Goal: Task Accomplishment & Management: Manage account settings

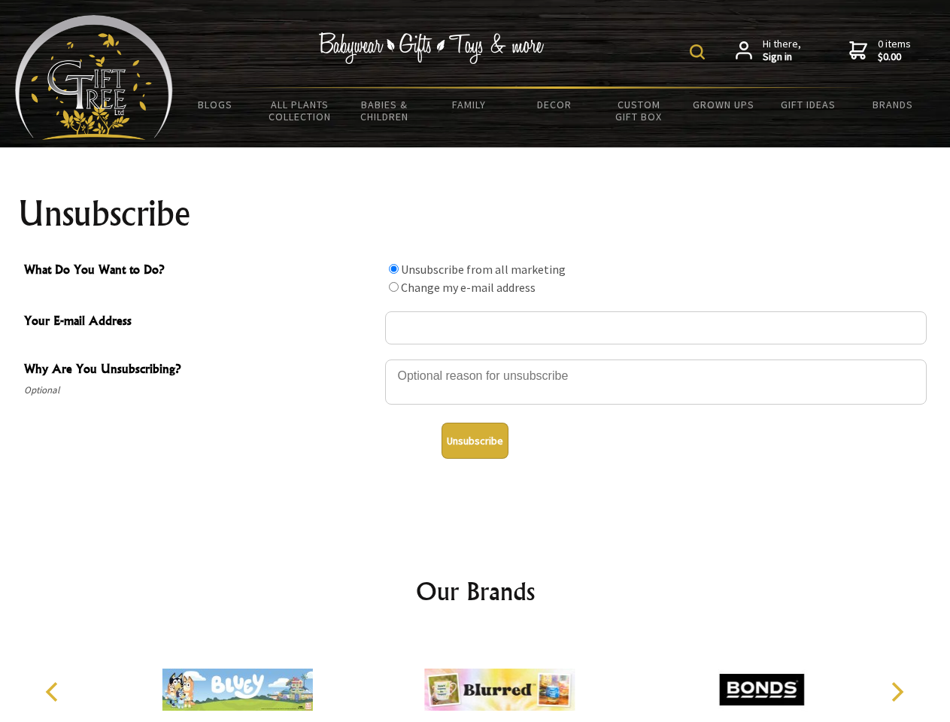
click at [699, 52] on img at bounding box center [696, 51] width 15 height 15
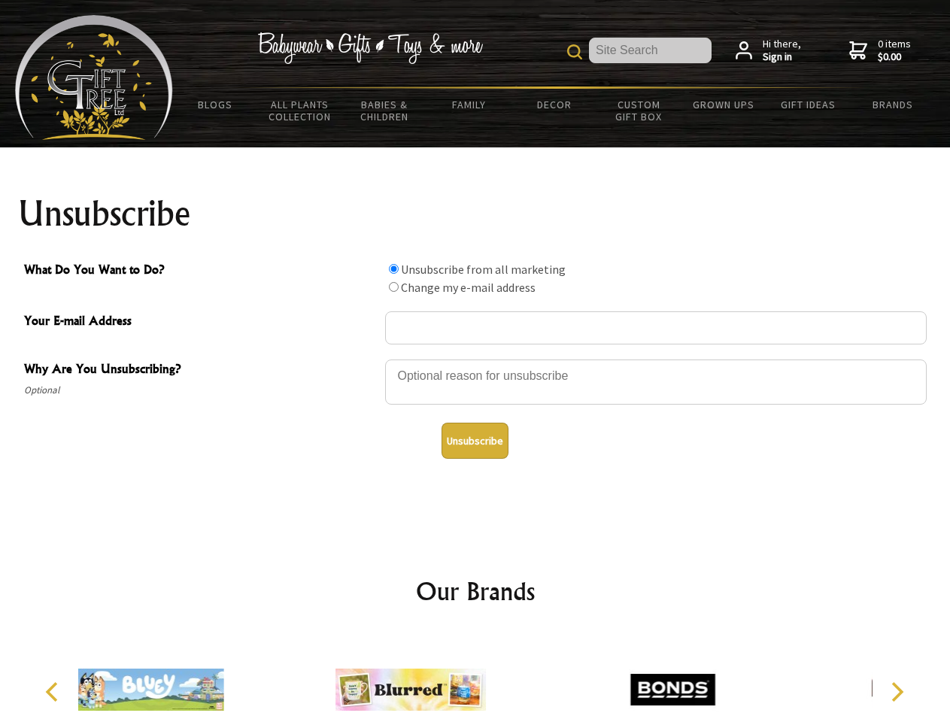
click at [475, 359] on div at bounding box center [655, 384] width 541 height 53
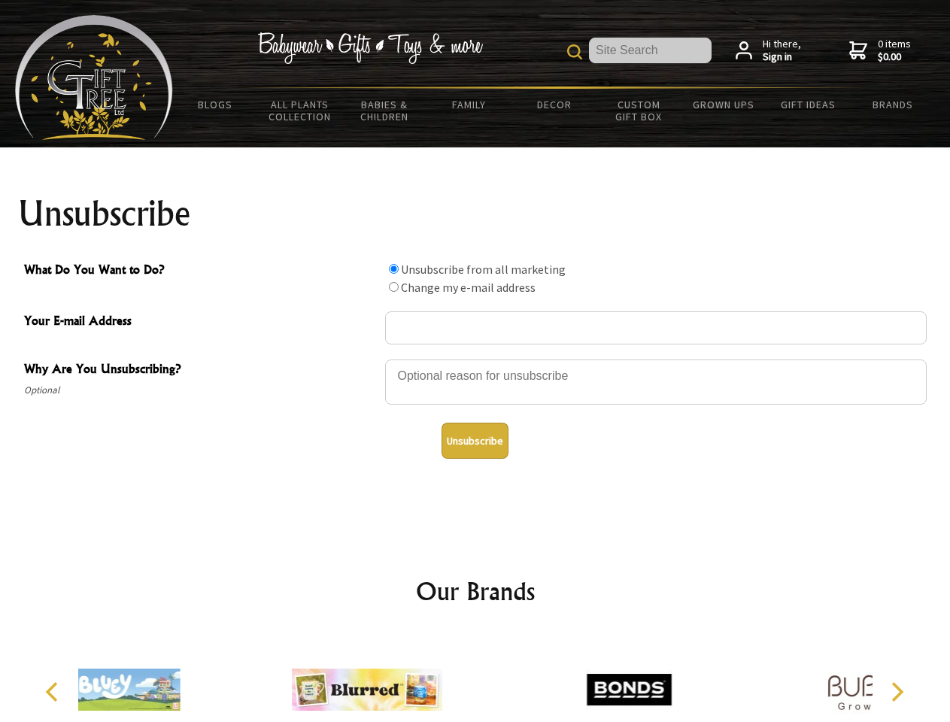
click at [393, 268] on input "What Do You Want to Do?" at bounding box center [394, 269] width 10 height 10
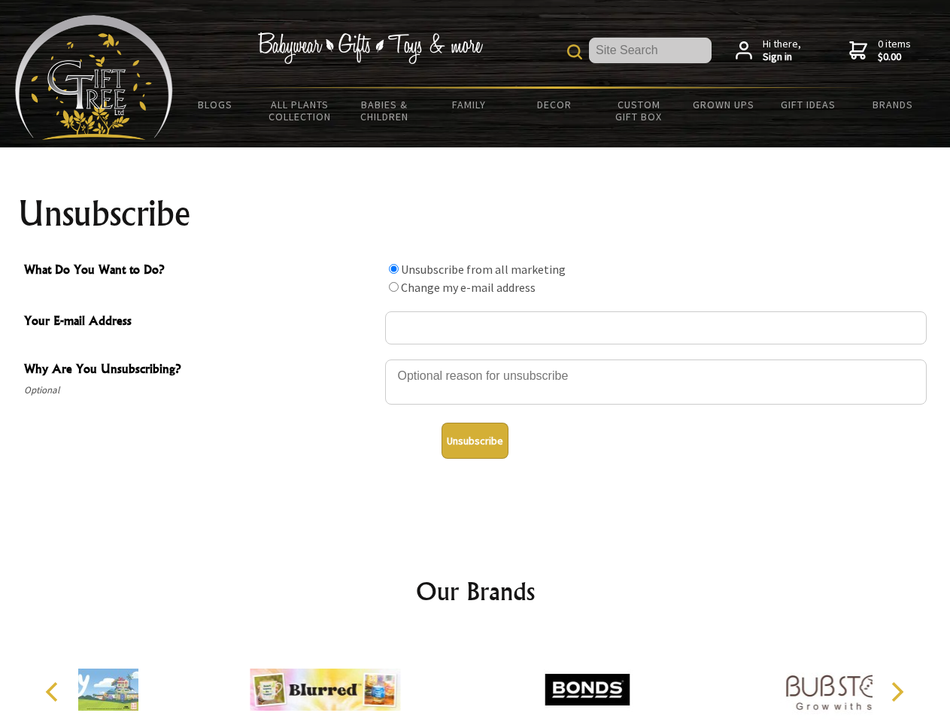
click at [393, 286] on input "What Do You Want to Do?" at bounding box center [394, 287] width 10 height 10
radio input "true"
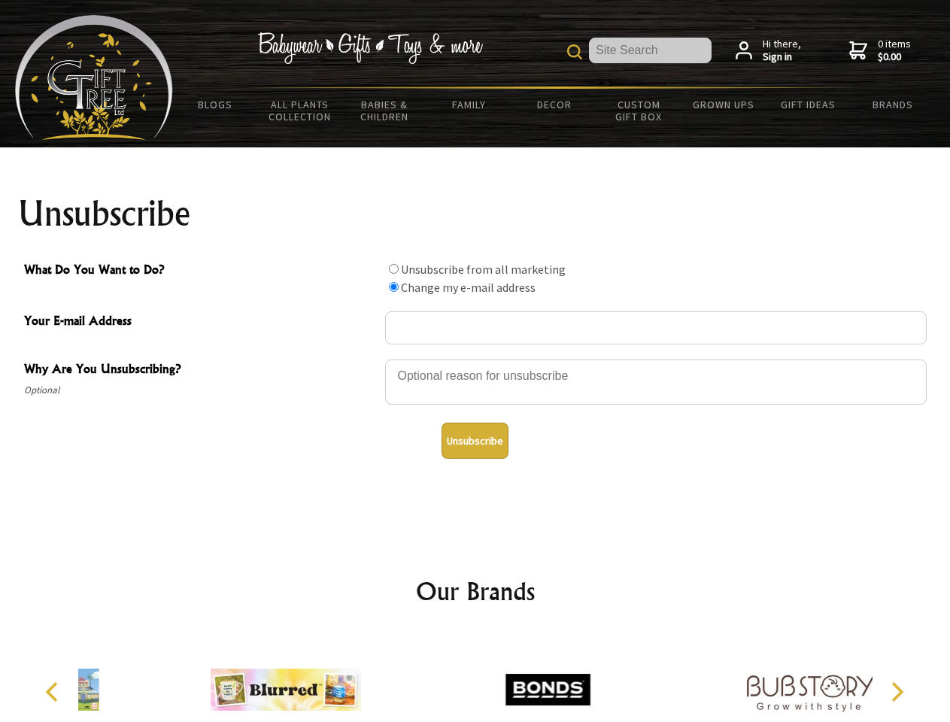
click at [474, 441] on button "Unsubscribe" at bounding box center [474, 441] width 67 height 36
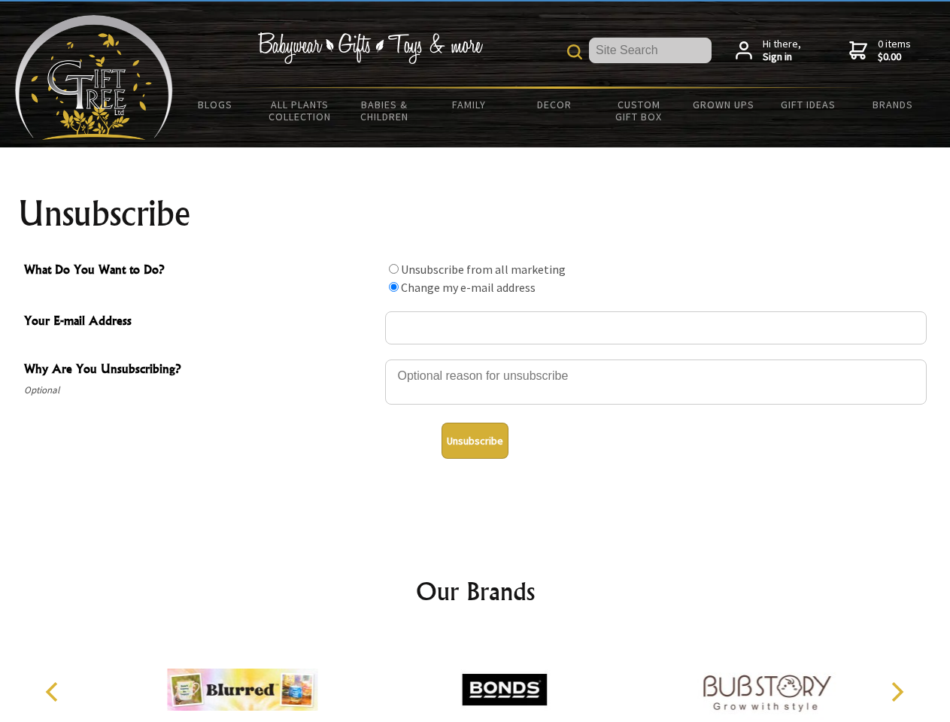
click at [54, 692] on icon "Previous" at bounding box center [54, 692] width 20 height 20
click at [896, 692] on icon "Next" at bounding box center [896, 692] width 20 height 20
